Goal: Task Accomplishment & Management: Complete application form

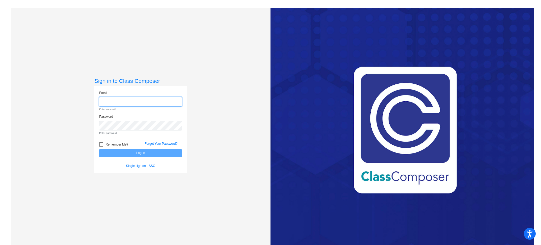
type input "[EMAIL_ADDRESS][DOMAIN_NAME]"
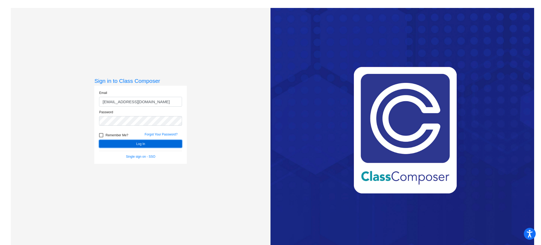
click at [147, 143] on button "Log In" at bounding box center [140, 144] width 83 height 8
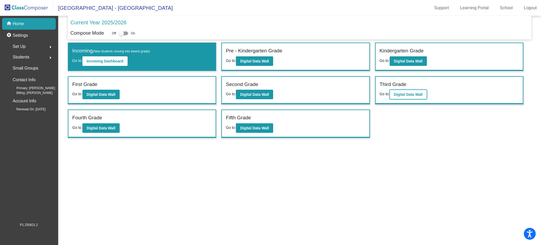
click at [411, 91] on button "Digital Data Wall" at bounding box center [408, 95] width 37 height 10
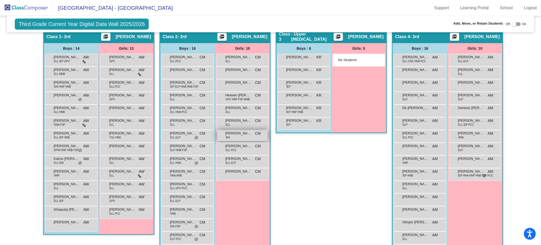
scroll to position [70, 0]
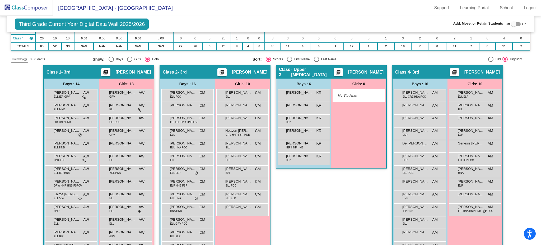
click at [512, 23] on div at bounding box center [513, 23] width 5 height 5
checkbox input "true"
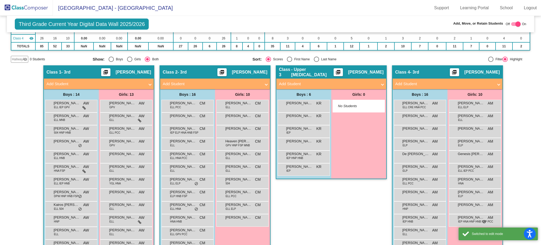
click at [225, 82] on mat-panel-title "Add Student" at bounding box center [212, 84] width 98 height 6
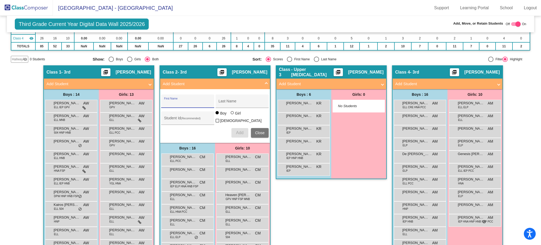
click at [185, 101] on input "First Name" at bounding box center [188, 103] width 48 height 4
type input "[PERSON_NAME]"
click at [231, 114] on div at bounding box center [232, 112] width 3 height 3
click at [233, 115] on input "Girl" at bounding box center [233, 115] width 0 height 0
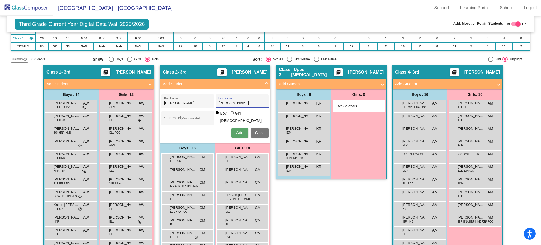
radio input "true"
click at [170, 118] on input "Student Id (Recommended)" at bounding box center [188, 120] width 48 height 4
paste input "5103084"
type input "5103084"
drag, startPoint x: 232, startPoint y: 102, endPoint x: 217, endPoint y: 101, distance: 14.3
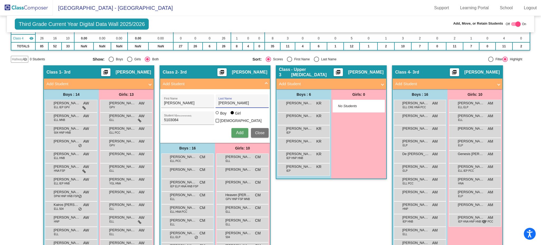
click at [219, 101] on input "[PERSON_NAME]" at bounding box center [243, 103] width 48 height 4
click at [233, 101] on input "[PERSON_NAME]" at bounding box center [243, 103] width 48 height 4
paste input "[PERSON_NAME]"
type input "[PERSON_NAME]"
click at [234, 130] on button "Add" at bounding box center [240, 133] width 17 height 10
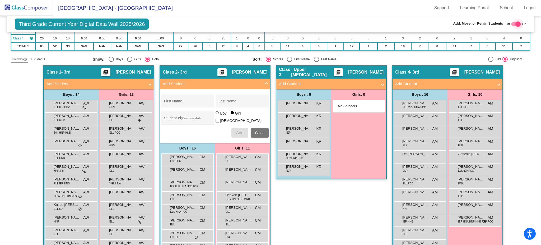
click at [516, 21] on div at bounding box center [518, 23] width 5 height 5
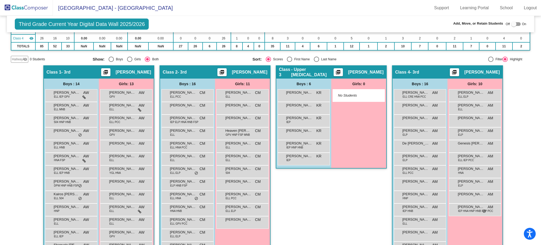
checkbox input "false"
